Goal: Task Accomplishment & Management: Use online tool/utility

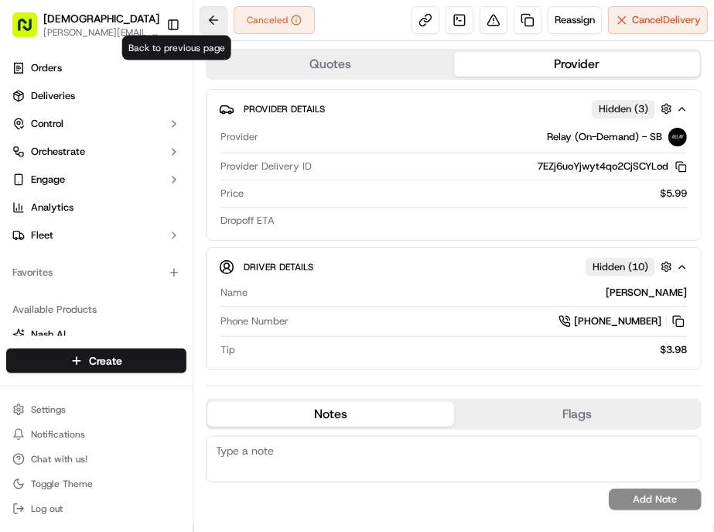
click at [200, 16] on button at bounding box center [214, 20] width 28 height 28
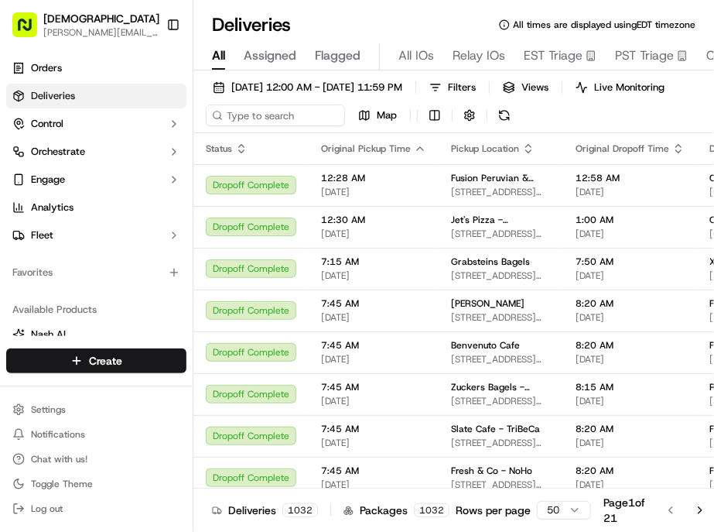
click at [309, 133] on th "Original Pickup Time" at bounding box center [374, 148] width 130 height 31
click at [240, 102] on div "09/16/2025 12:00 AM - 09/16/2025 11:59 PM Filters Views Live Monitoring Map" at bounding box center [454, 105] width 521 height 57
click at [240, 104] on input at bounding box center [299, 115] width 186 height 22
paste input "Scarleth Garrido Ramos"
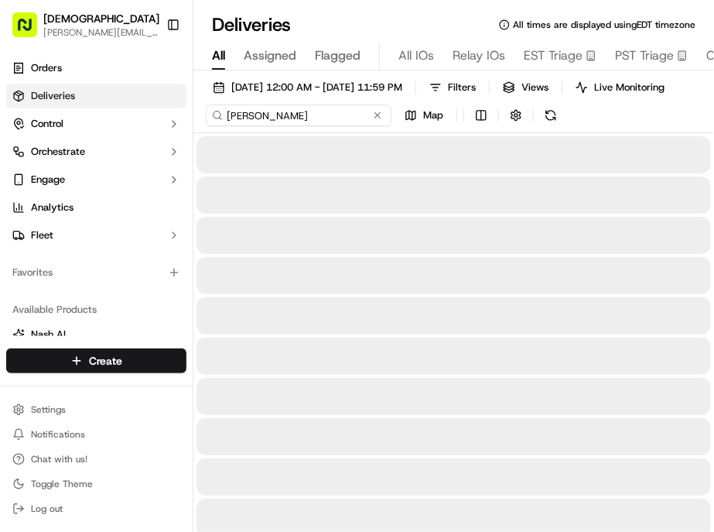
type input "Scarleth Garrido Ramos"
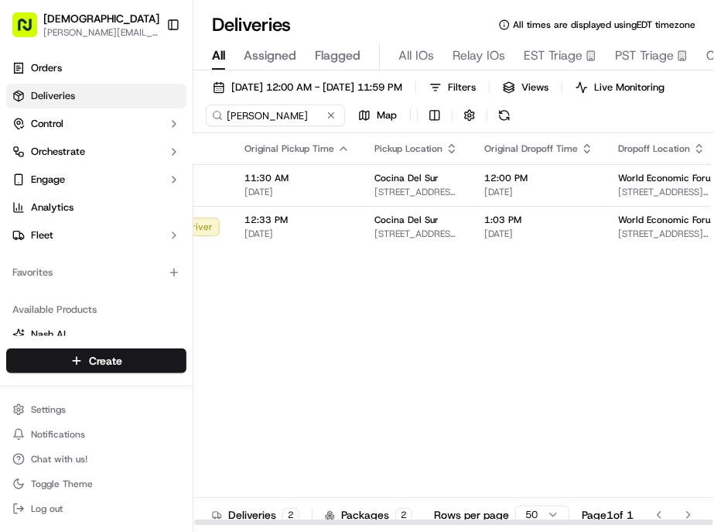
scroll to position [0, 109]
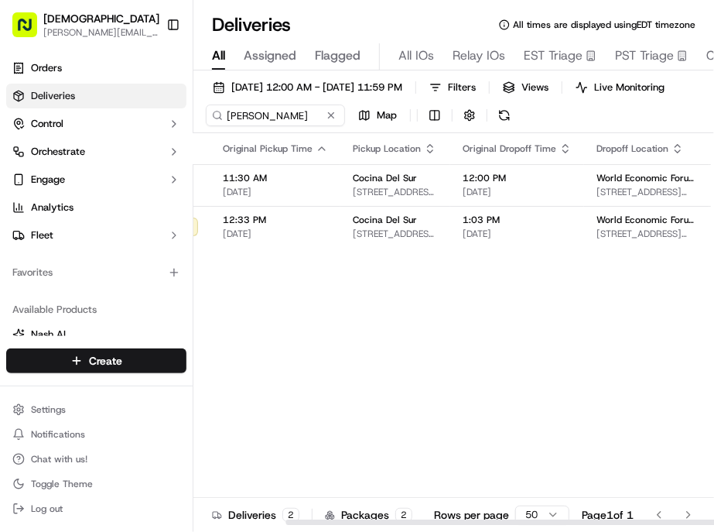
drag, startPoint x: 403, startPoint y: 496, endPoint x: 561, endPoint y: 488, distance: 158.9
click at [546, 519] on div at bounding box center [545, 521] width 519 height 5
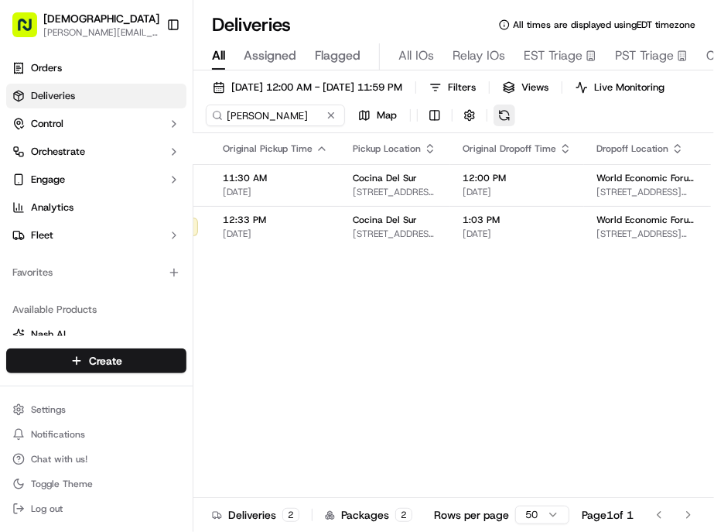
click at [494, 104] on button at bounding box center [505, 115] width 22 height 22
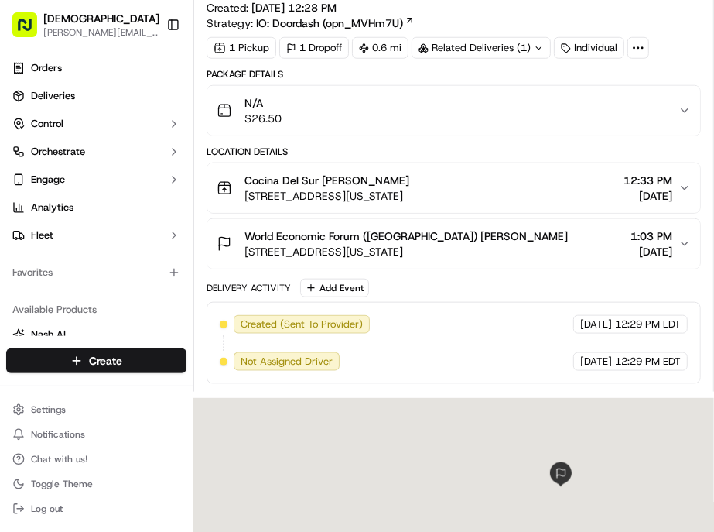
scroll to position [489, 0]
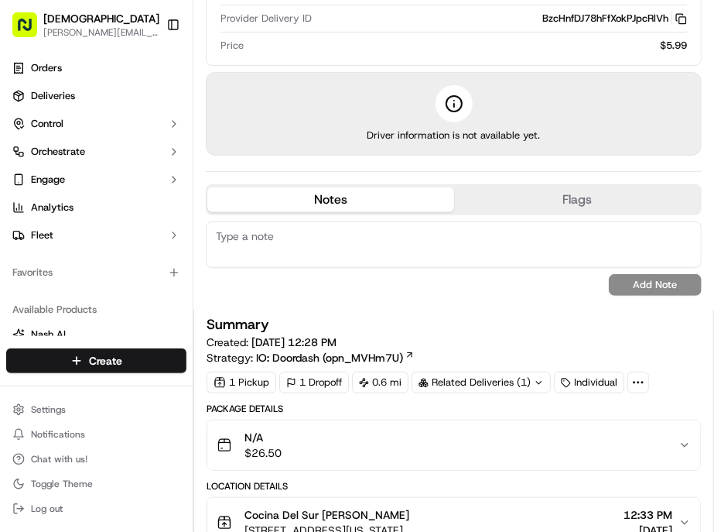
scroll to position [0, 0]
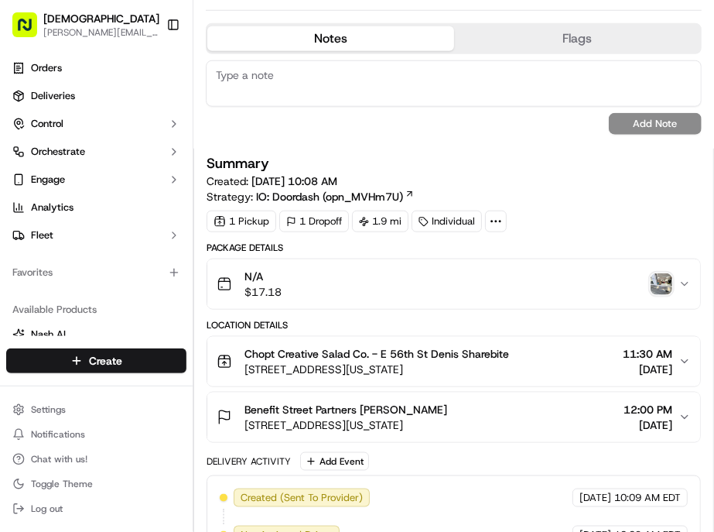
scroll to position [172, 0]
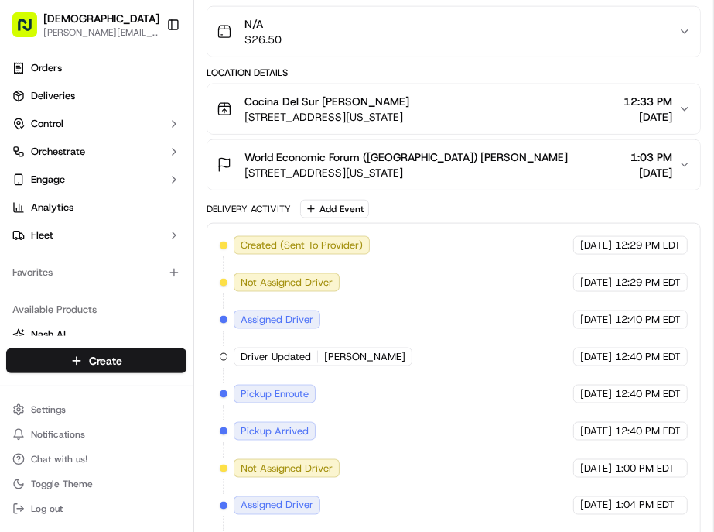
scroll to position [687, 0]
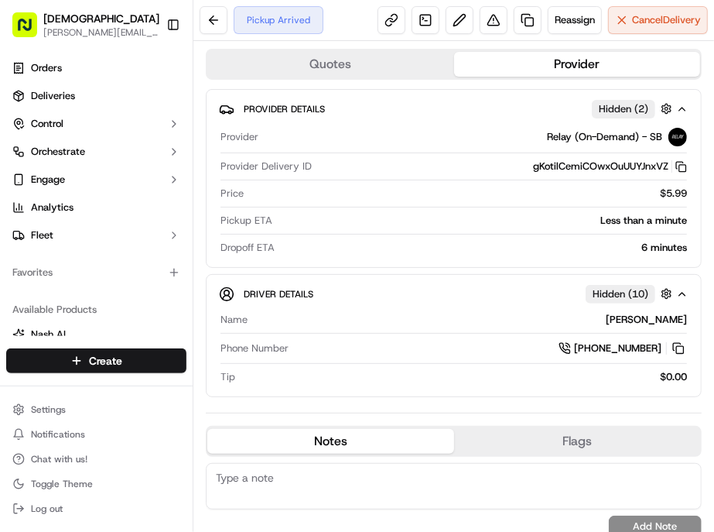
click at [140, 495] on div "Settings Notifications Chat with us! Toggle Theme Log out" at bounding box center [96, 458] width 193 height 133
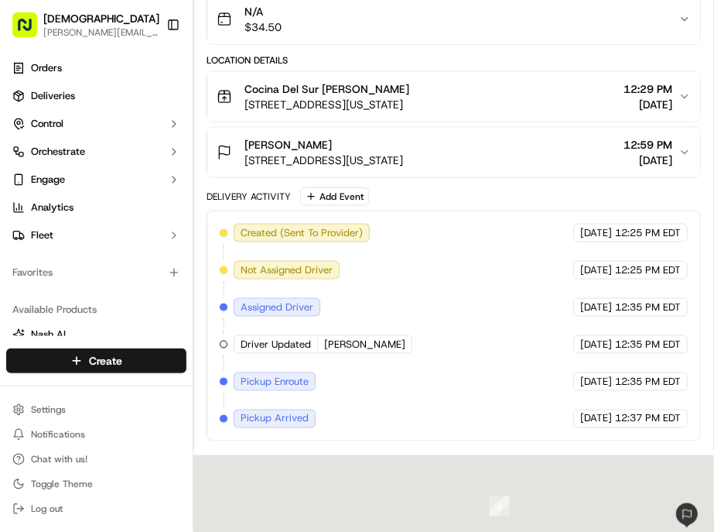
scroll to position [676, 0]
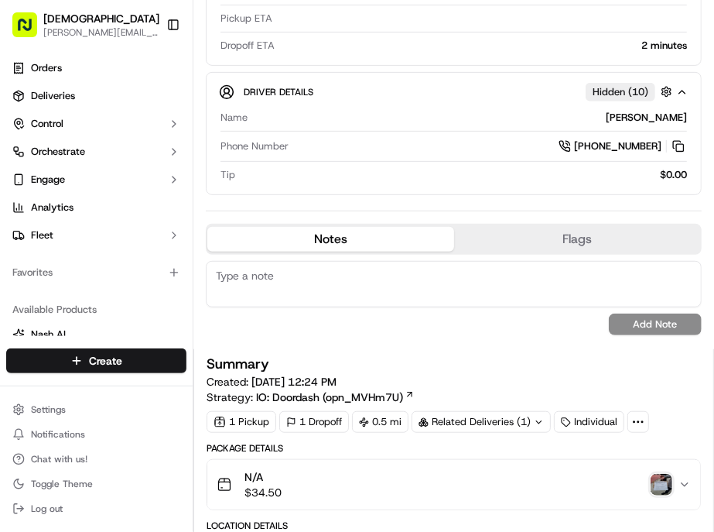
scroll to position [172, 0]
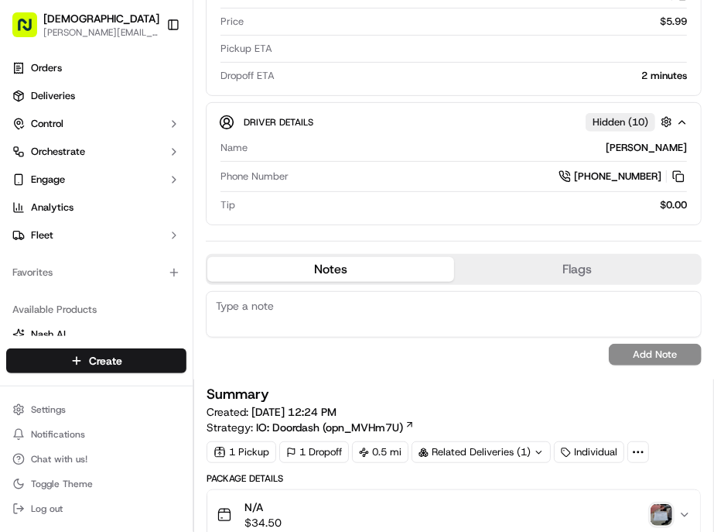
click at [656, 504] on img "button" at bounding box center [662, 515] width 22 height 22
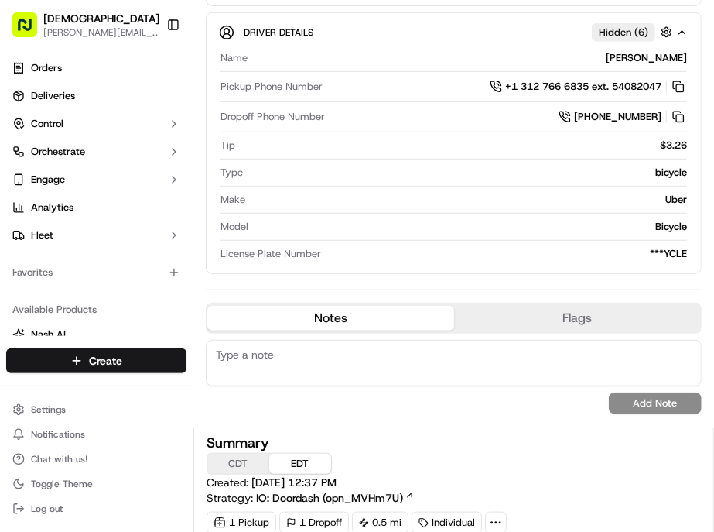
scroll to position [430, 0]
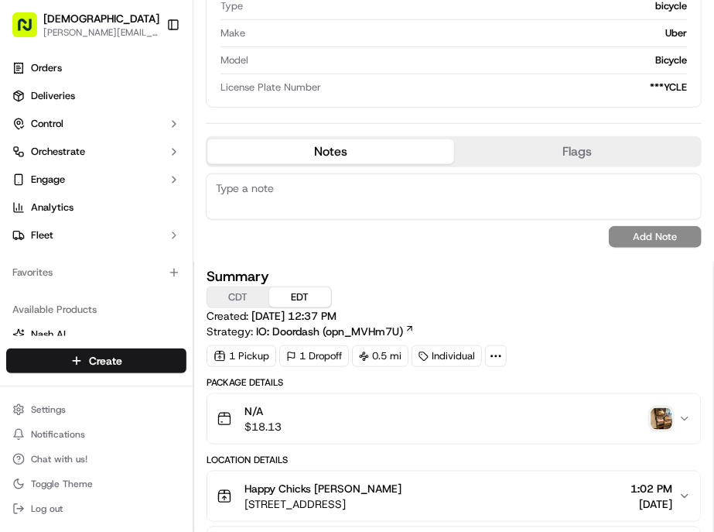
click at [658, 408] on img "button" at bounding box center [662, 419] width 22 height 22
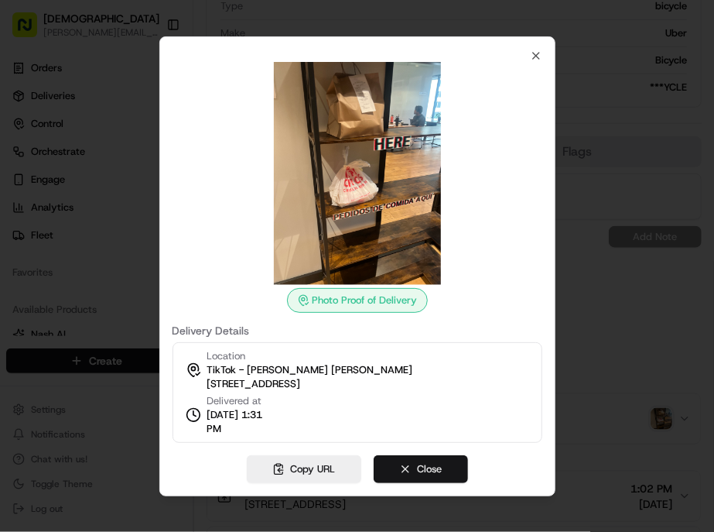
click at [415, 455] on button "Close" at bounding box center [421, 469] width 94 height 28
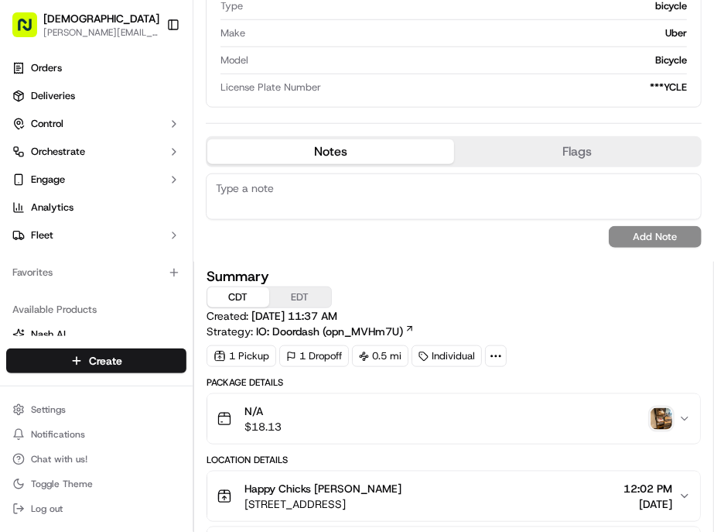
click at [207, 287] on button "CDT" at bounding box center [238, 297] width 62 height 20
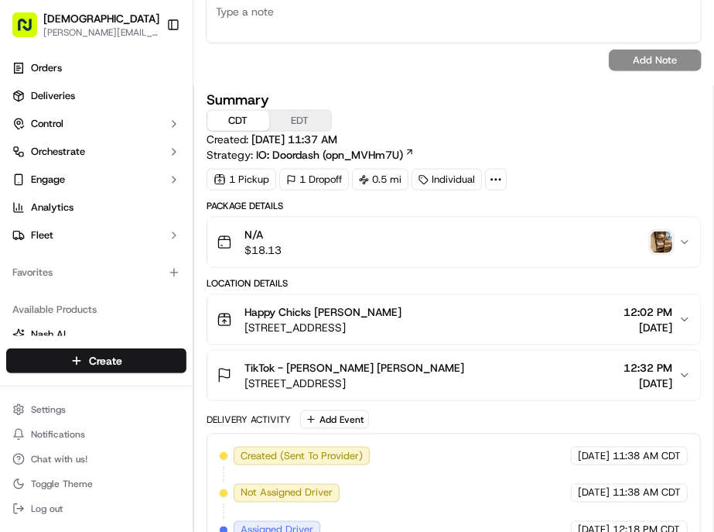
scroll to position [687, 0]
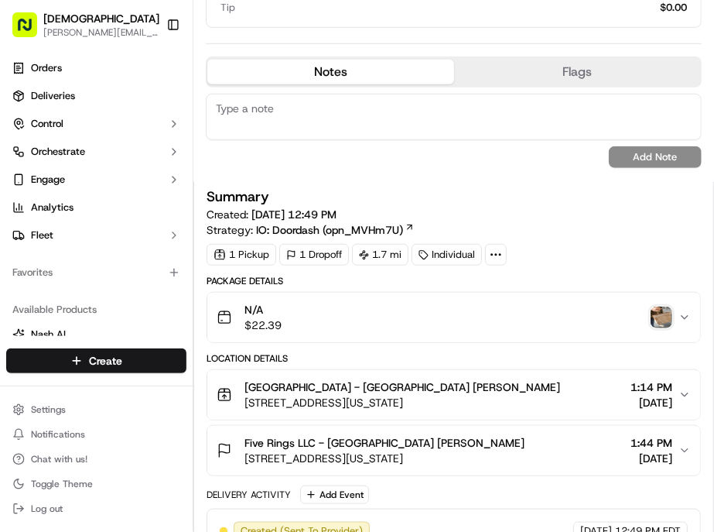
scroll to position [344, 0]
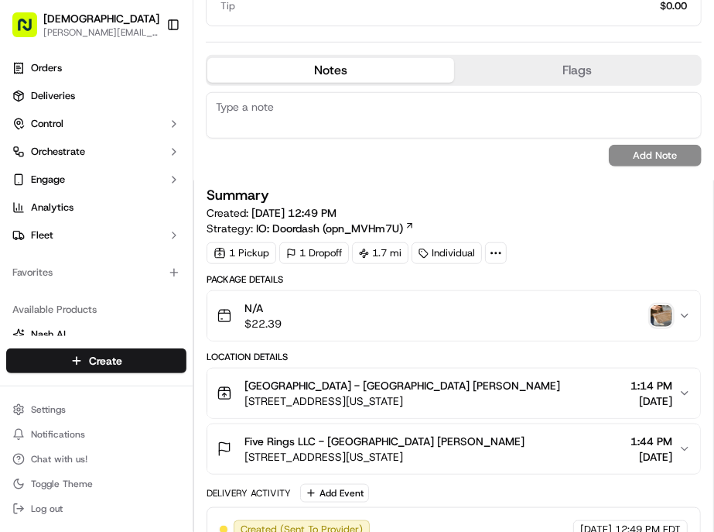
click at [492, 291] on button "N/A $22.39" at bounding box center [453, 316] width 493 height 50
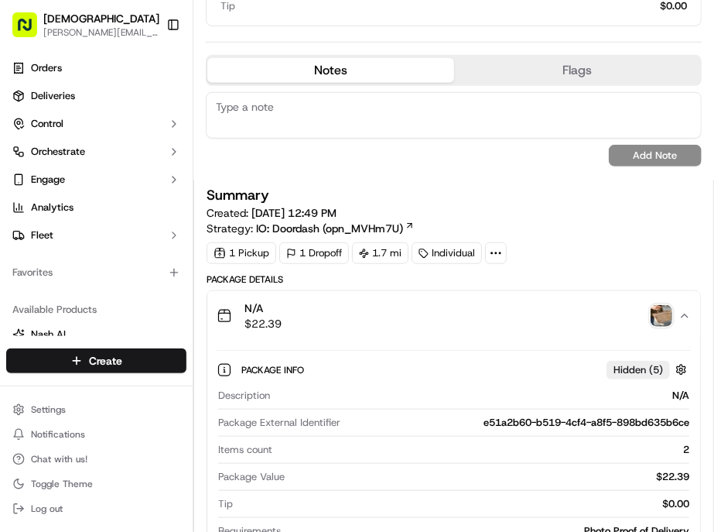
click at [659, 305] on img "button" at bounding box center [662, 316] width 22 height 22
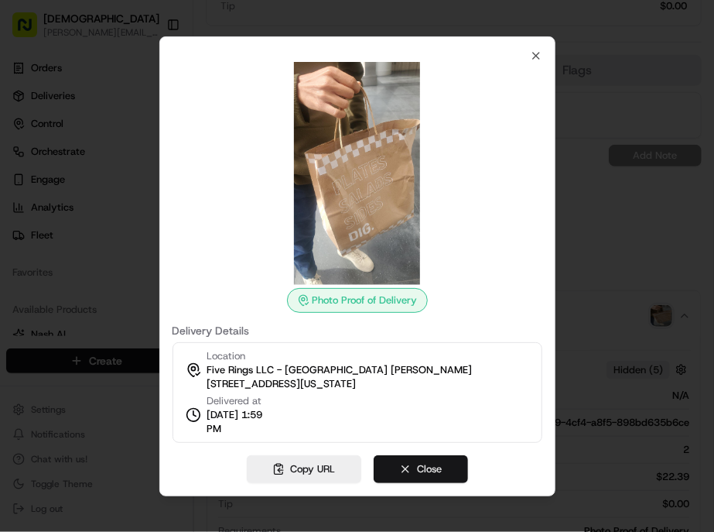
click at [419, 455] on button "Close" at bounding box center [421, 469] width 94 height 28
